Goal: Navigation & Orientation: Find specific page/section

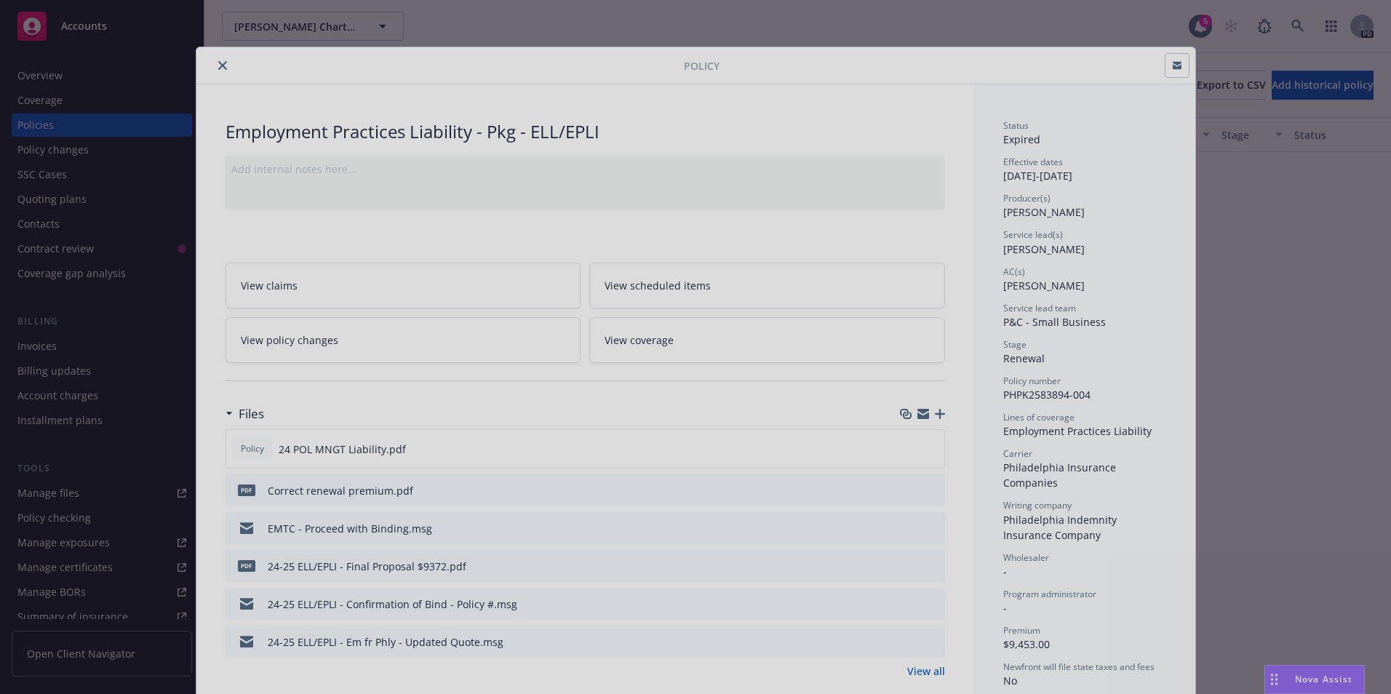
scroll to position [749, 0]
click at [215, 65] on div at bounding box center [695, 347] width 1391 height 694
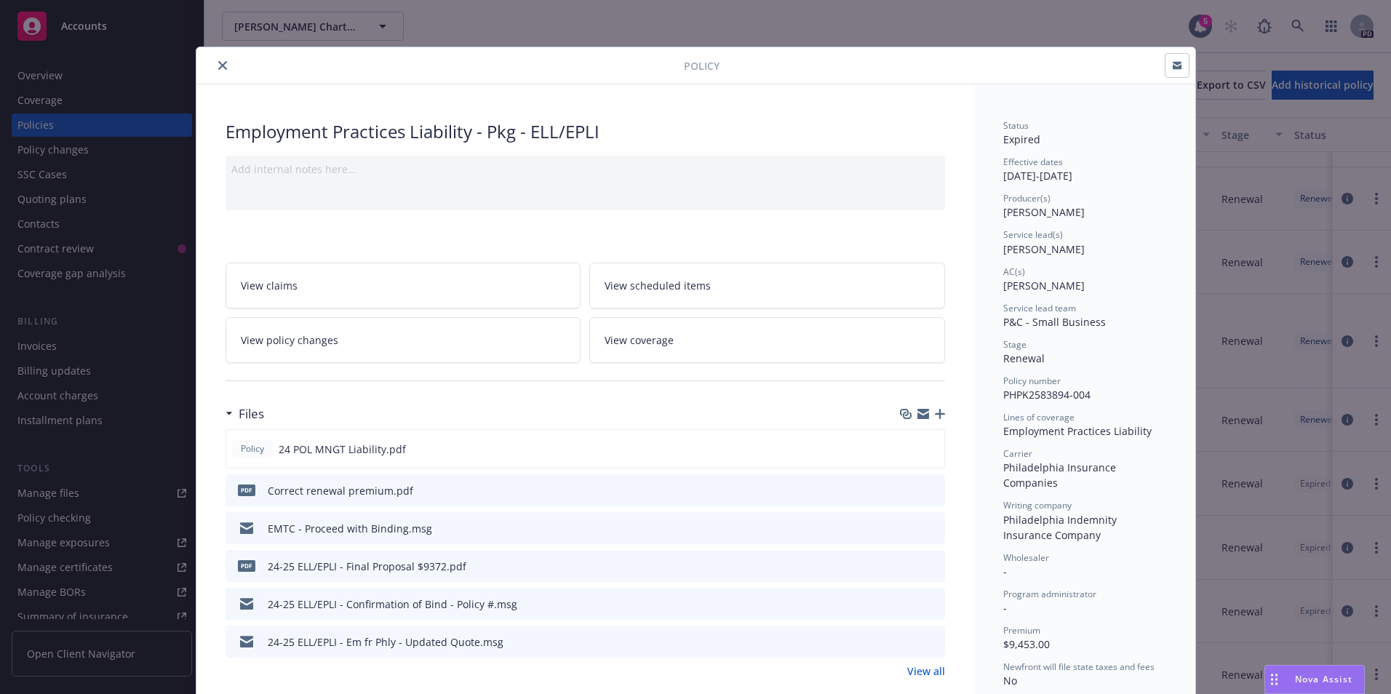
click at [218, 64] on icon "close" at bounding box center [222, 65] width 9 height 9
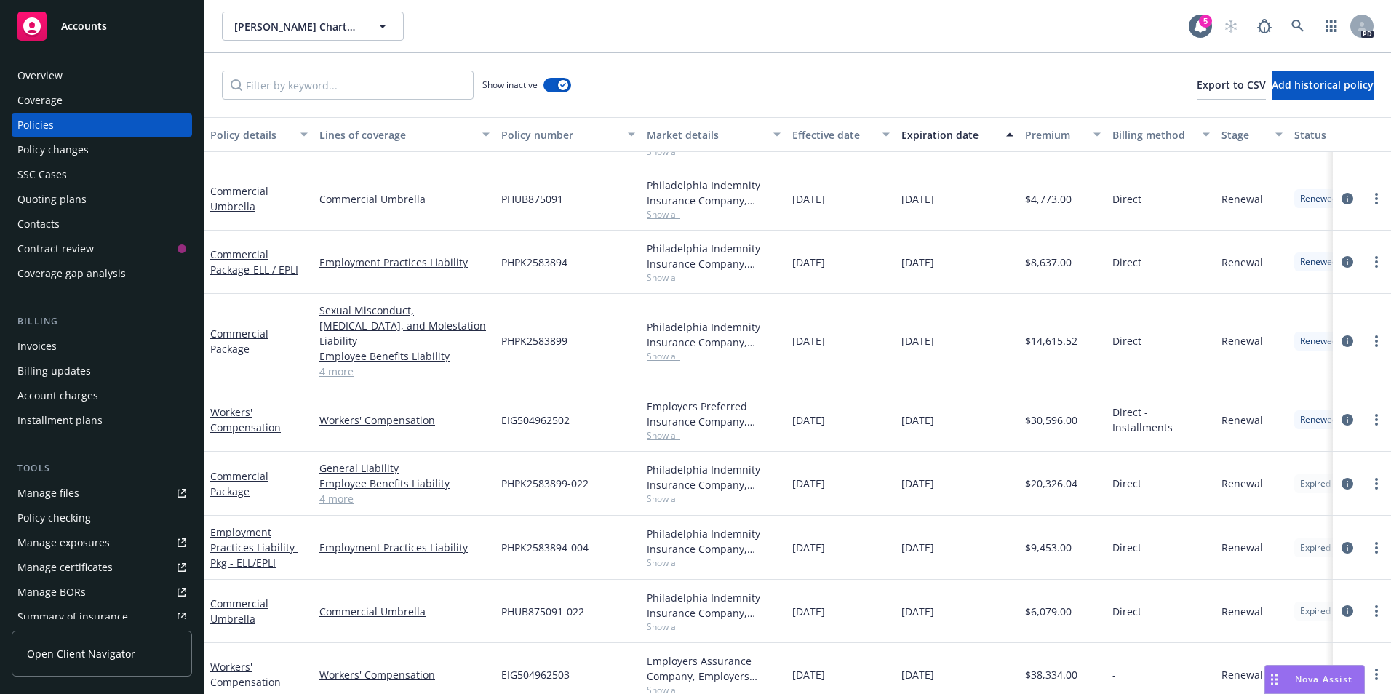
click at [84, 27] on span "Accounts" at bounding box center [84, 26] width 46 height 12
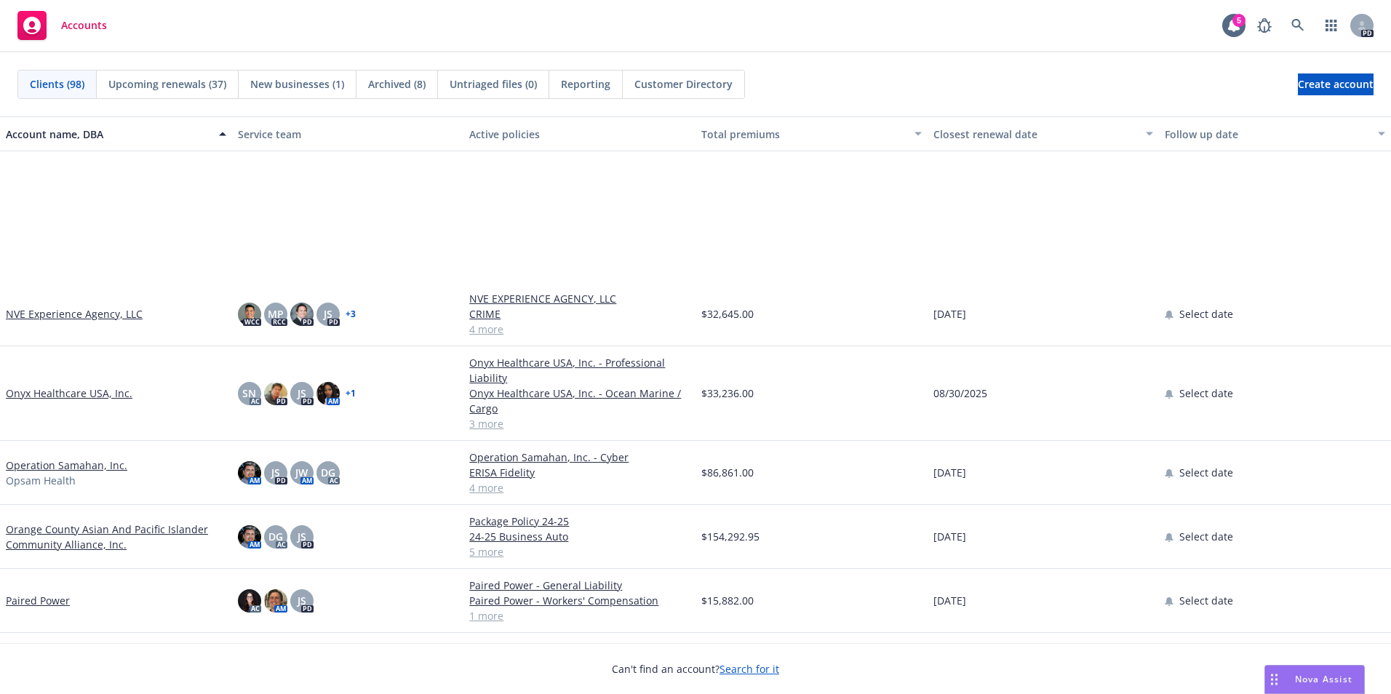
scroll to position [3637, 0]
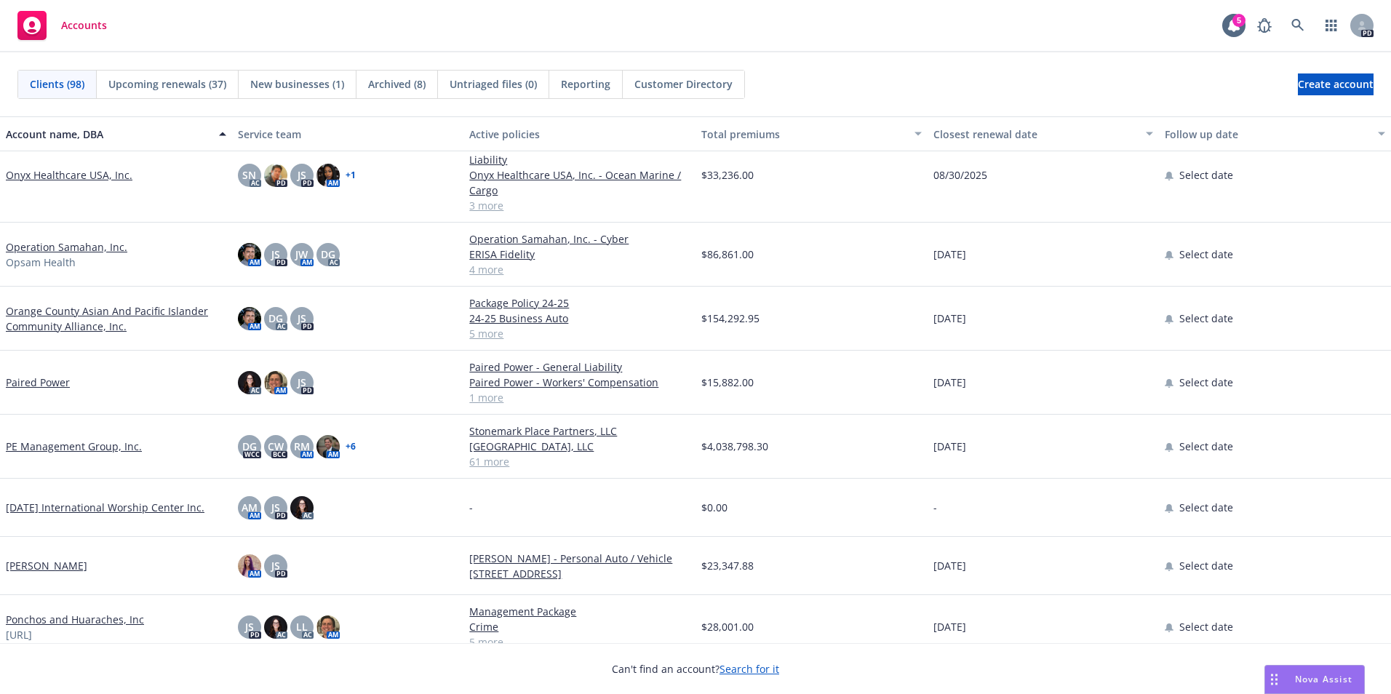
click at [68, 313] on link "Orange County Asian And Pacific Islander Community Alliance, Inc." at bounding box center [116, 318] width 220 height 31
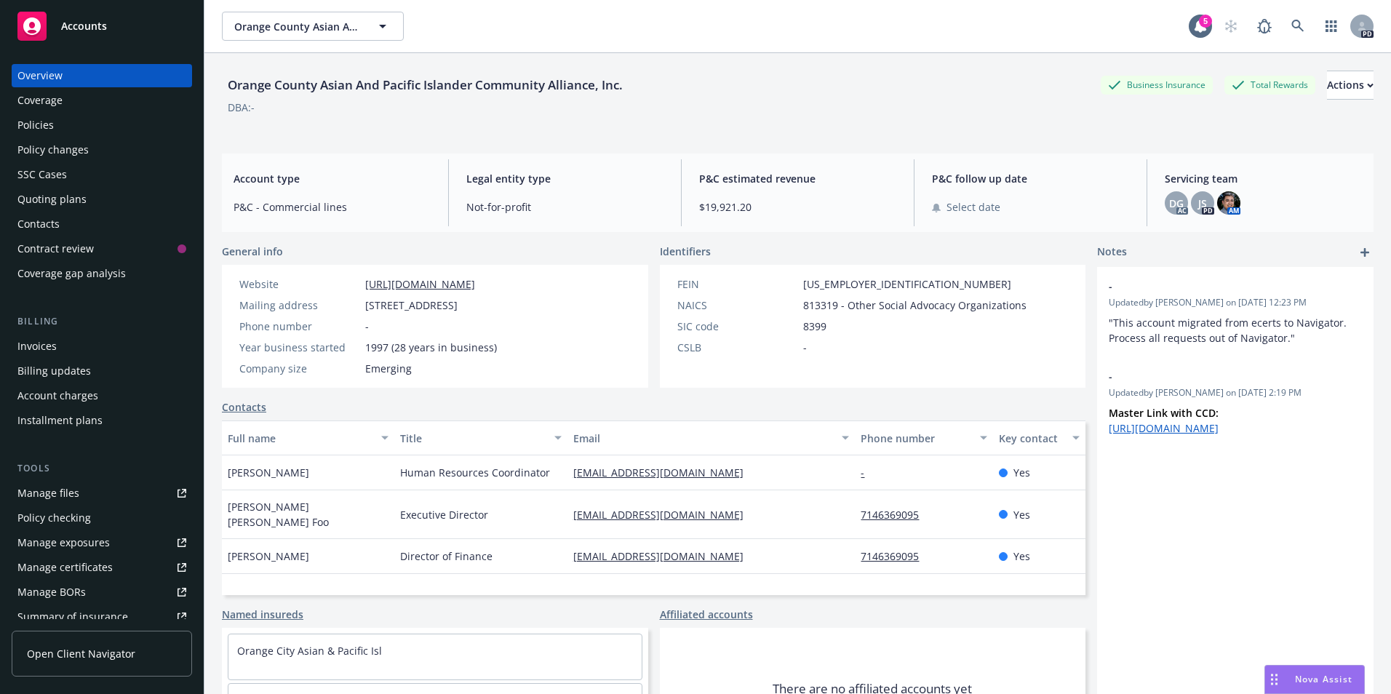
click at [55, 129] on div "Policies" at bounding box center [101, 124] width 169 height 23
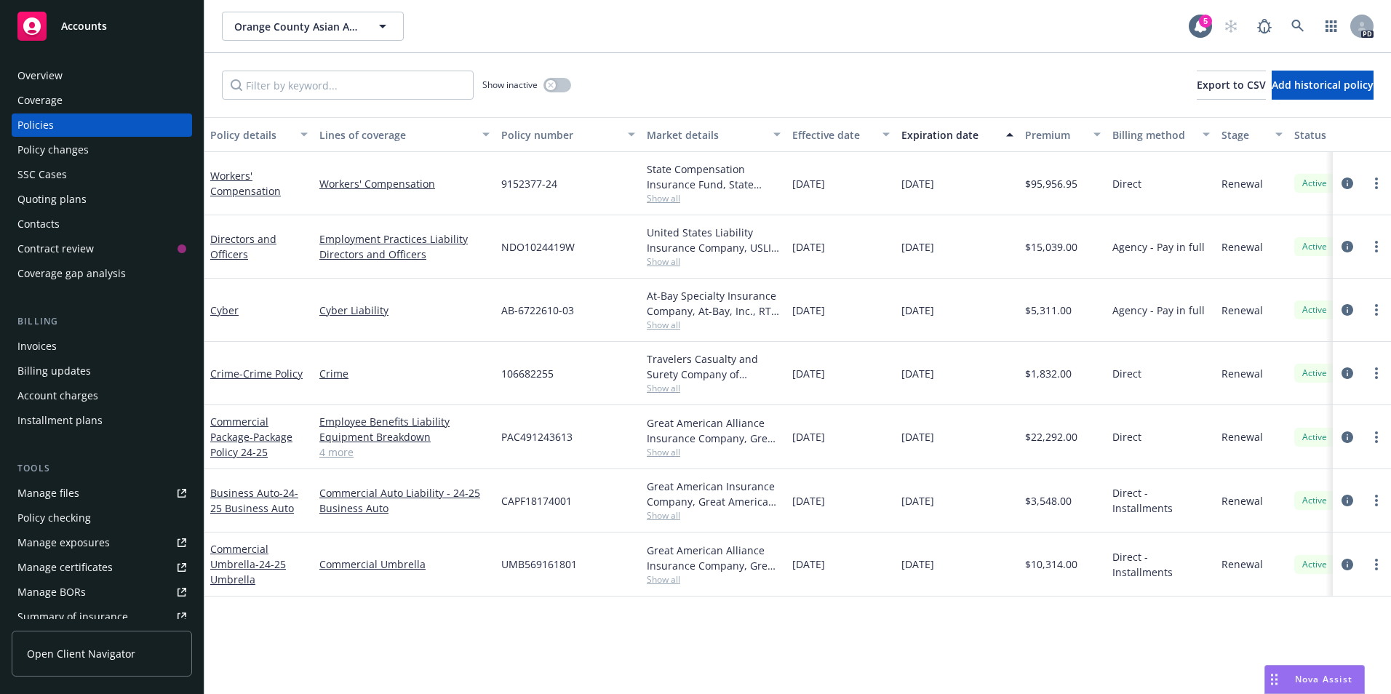
click at [57, 75] on div "Overview" at bounding box center [39, 75] width 45 height 23
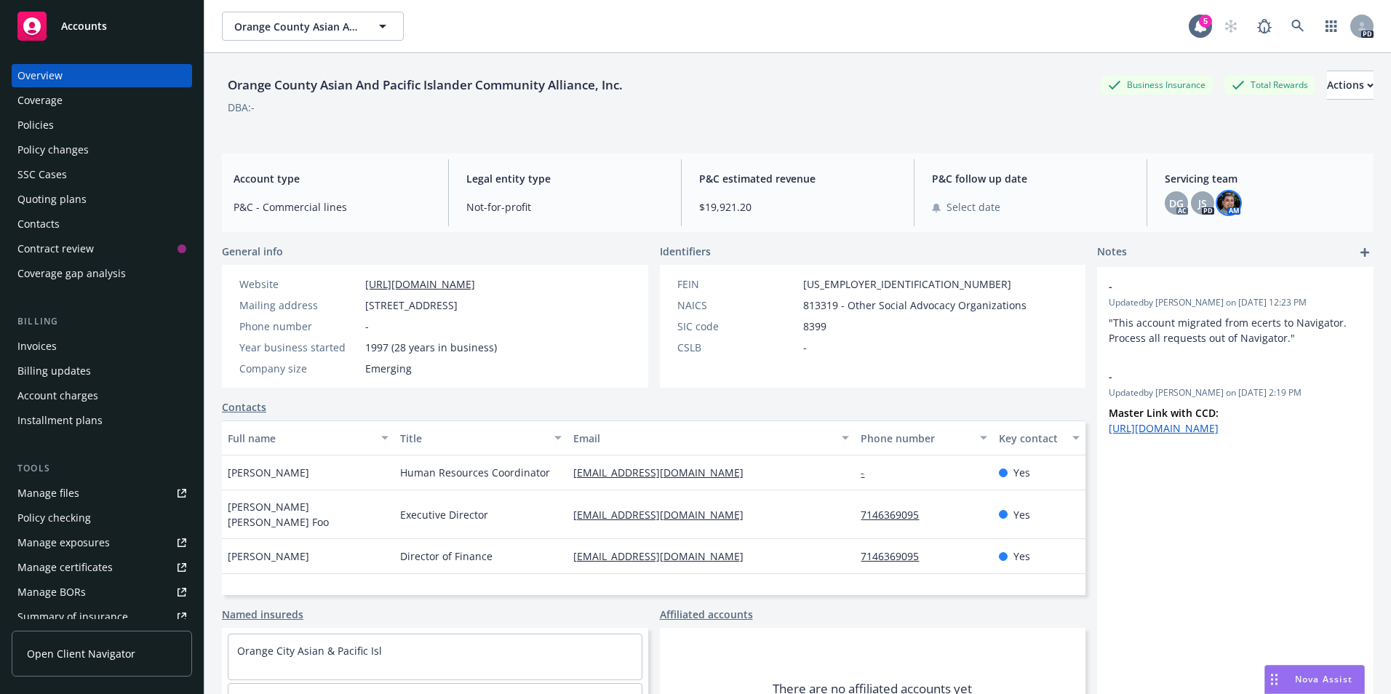
click at [1222, 206] on img at bounding box center [1228, 202] width 23 height 23
click at [1169, 202] on span "DG" at bounding box center [1176, 203] width 15 height 15
click at [1223, 202] on img at bounding box center [1228, 202] width 23 height 23
click at [1169, 204] on span "DG" at bounding box center [1176, 203] width 15 height 15
